Goal: Task Accomplishment & Management: Complete application form

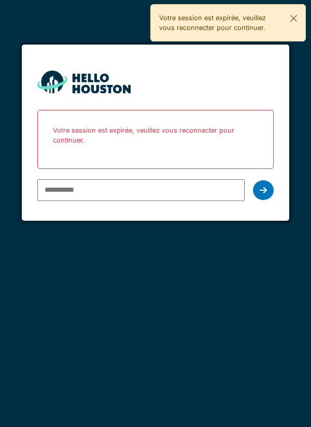
type input "**********"
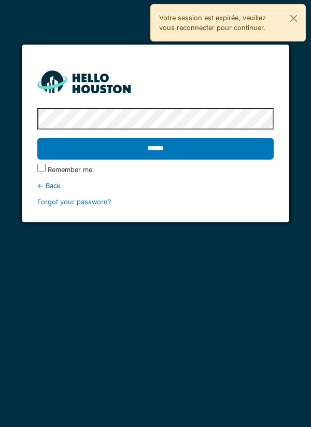
click at [162, 147] on input "******" at bounding box center [155, 149] width 237 height 22
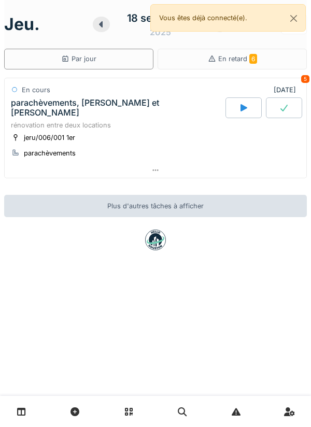
click at [234, 103] on div at bounding box center [243, 107] width 36 height 21
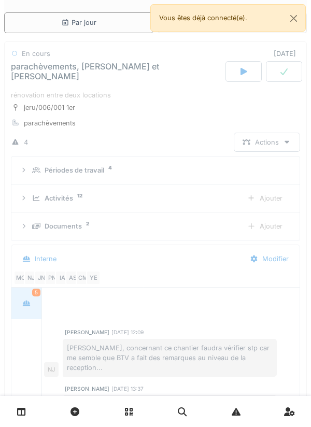
scroll to position [160, 0]
